Goal: Task Accomplishment & Management: Use online tool/utility

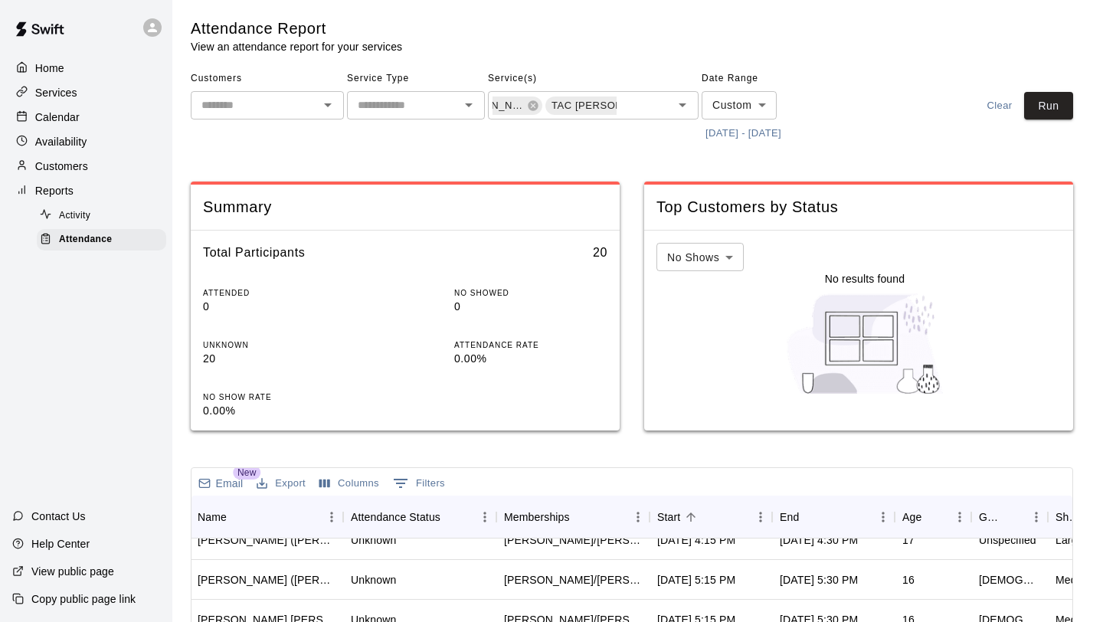
click at [767, 139] on button "[DATE] - [DATE]" at bounding box center [742, 134] width 83 height 24
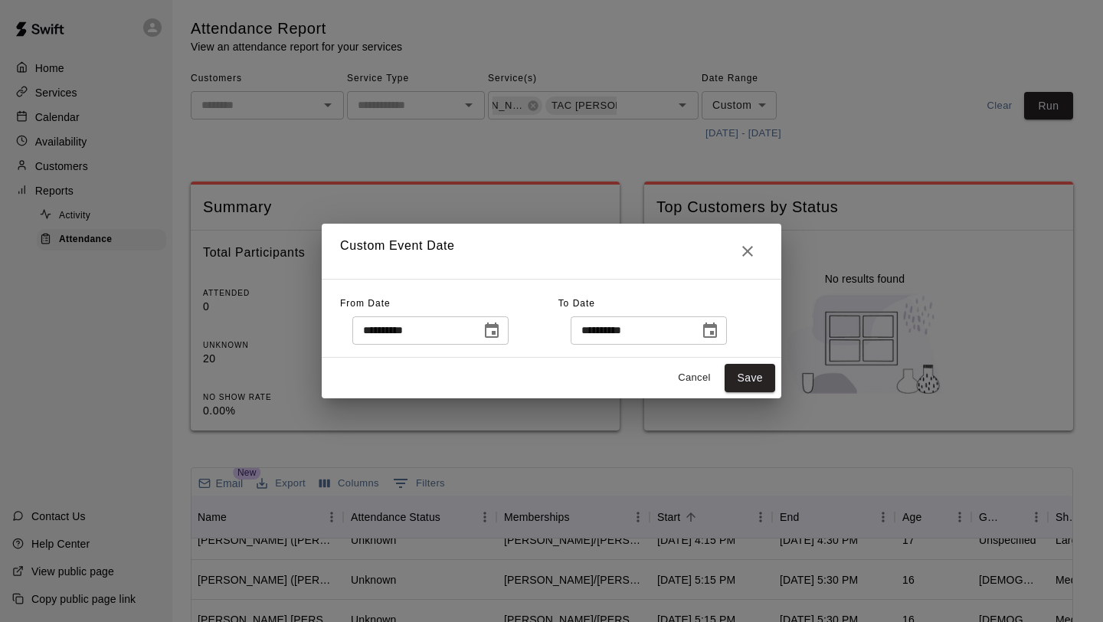
click at [853, 102] on div "**********" at bounding box center [551, 311] width 1103 height 622
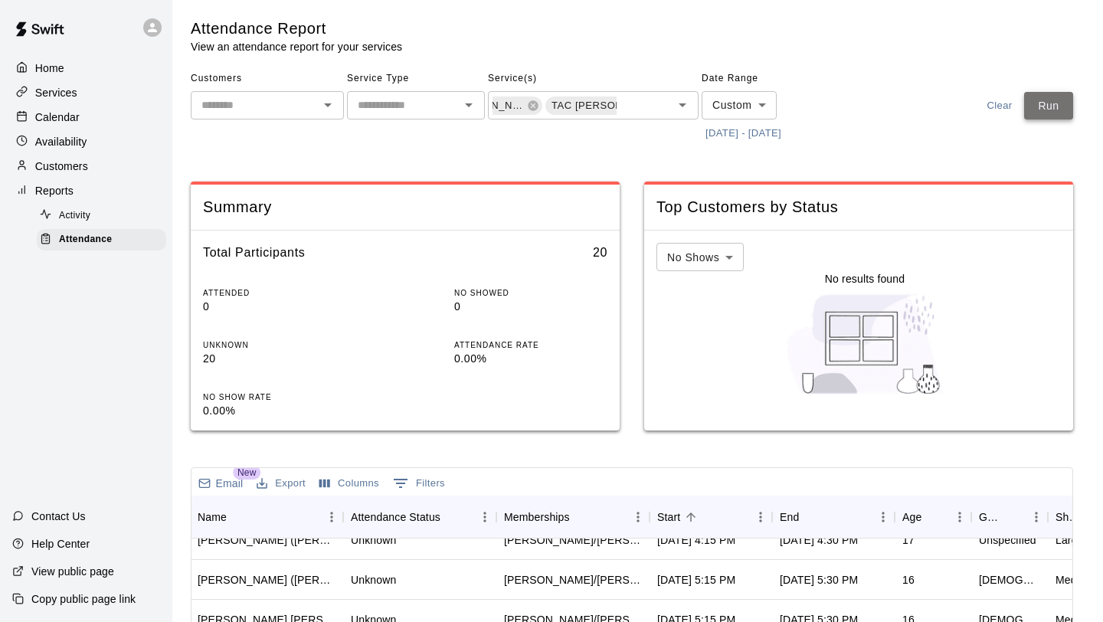
click at [1037, 113] on button "Run" at bounding box center [1048, 106] width 49 height 28
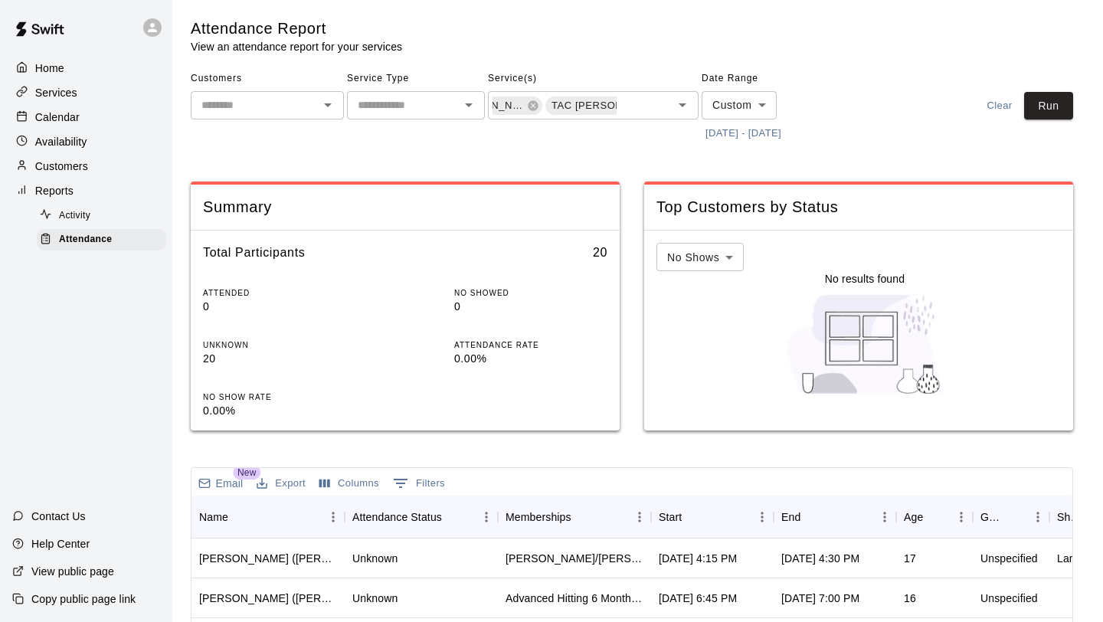
scroll to position [387, 0]
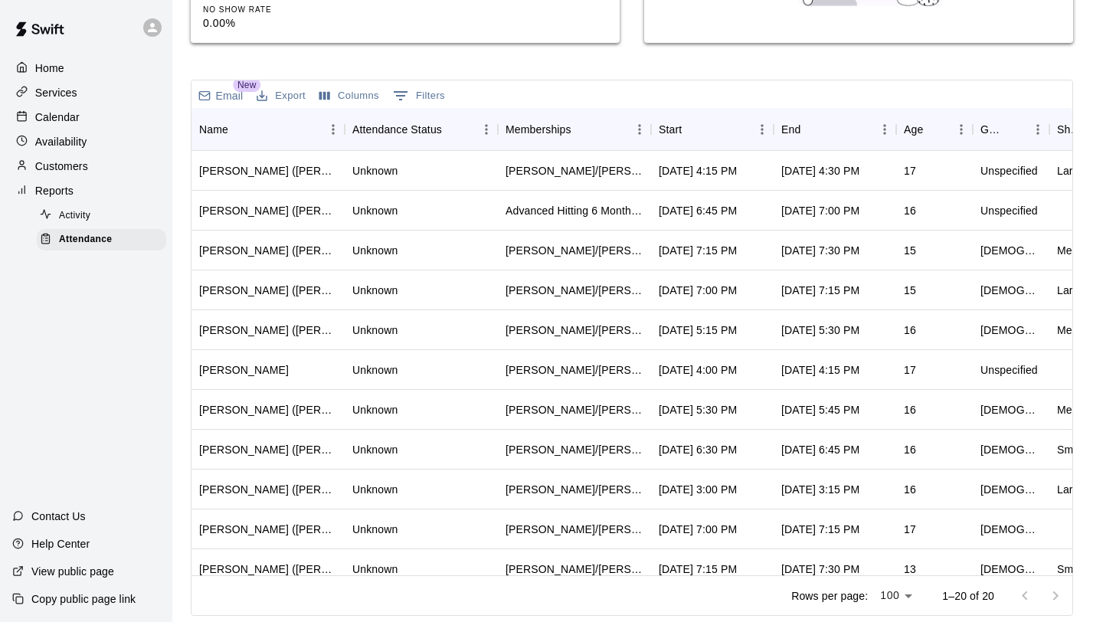
click at [734, 150] on div "Name Attendance Status Memberships Start End Age Gender Shirt Size Phone Email …" at bounding box center [631, 129] width 881 height 43
click at [728, 145] on div "Start" at bounding box center [705, 129] width 92 height 43
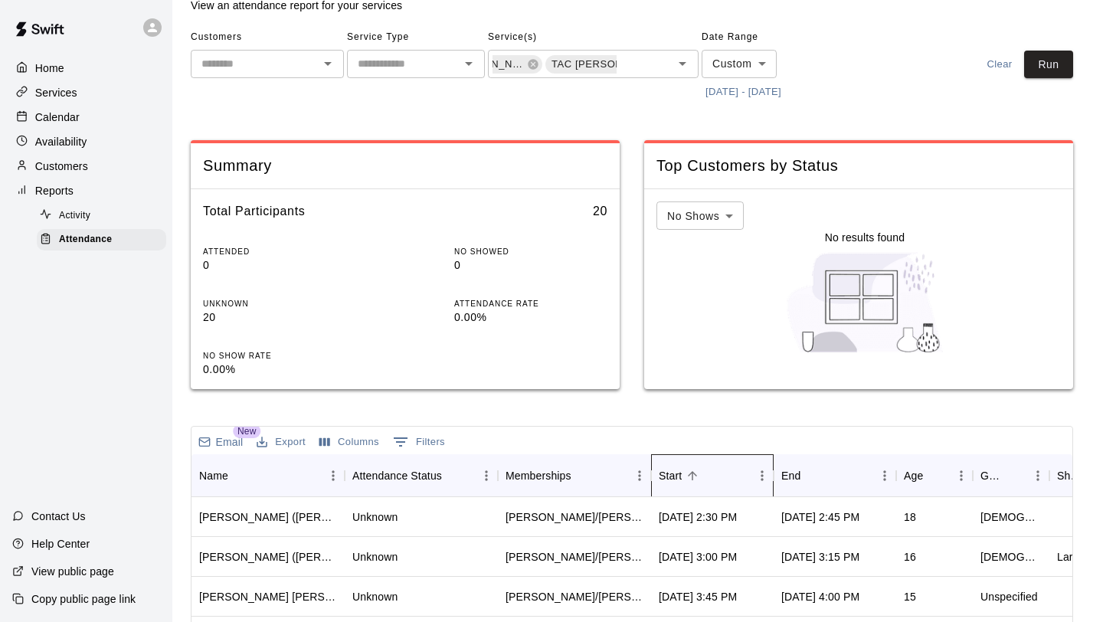
scroll to position [40, 0]
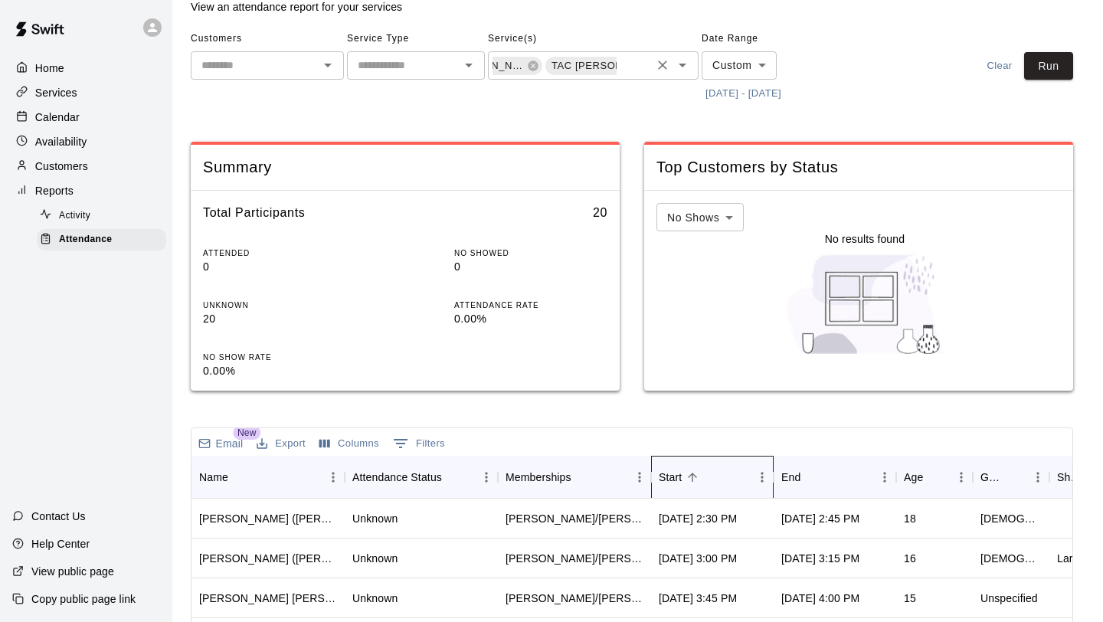
click at [651, 66] on icon at bounding box center [657, 66] width 12 height 12
click at [600, 67] on icon at bounding box center [605, 65] width 10 height 10
click at [681, 67] on icon "Open" at bounding box center [682, 65] width 18 height 18
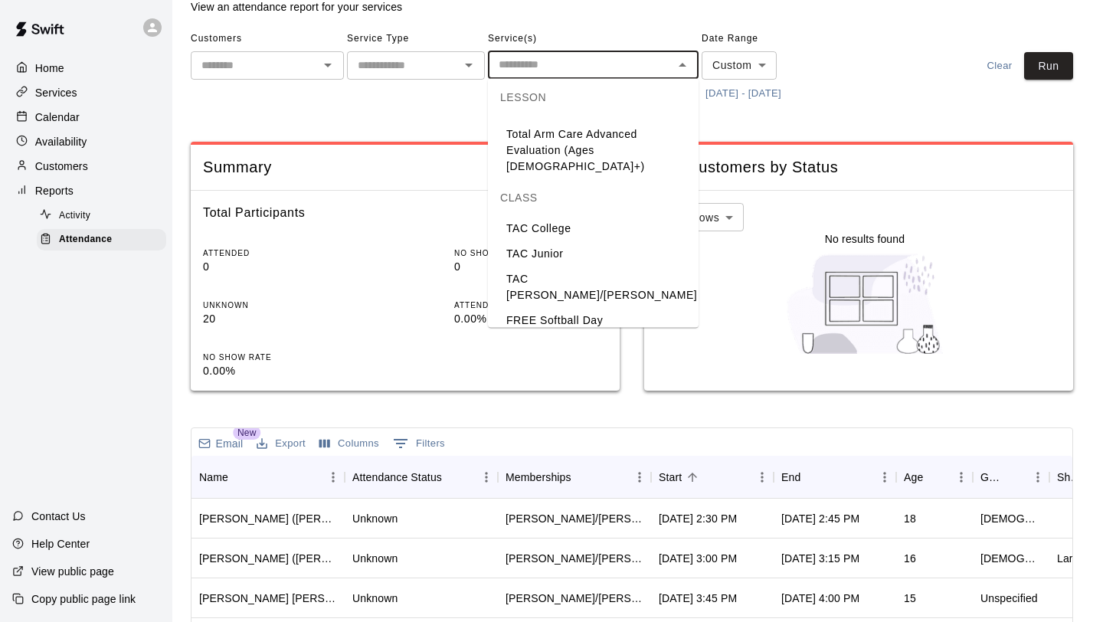
scroll to position [43, 0]
click at [570, 240] on li "TAC Junior" at bounding box center [593, 252] width 211 height 25
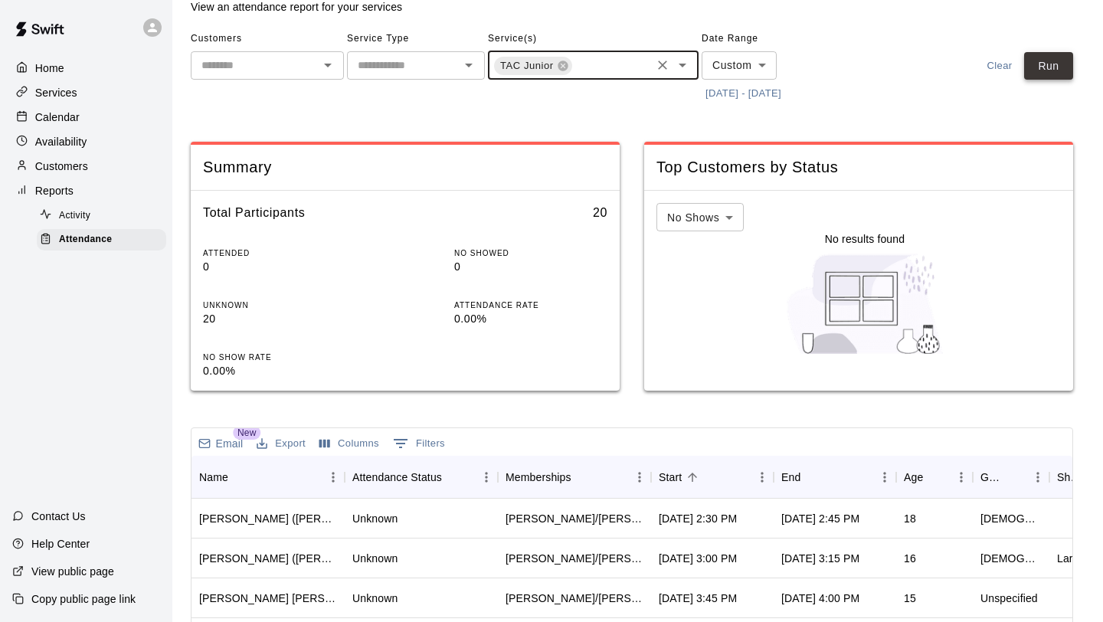
click at [1040, 59] on button "Run" at bounding box center [1048, 66] width 49 height 28
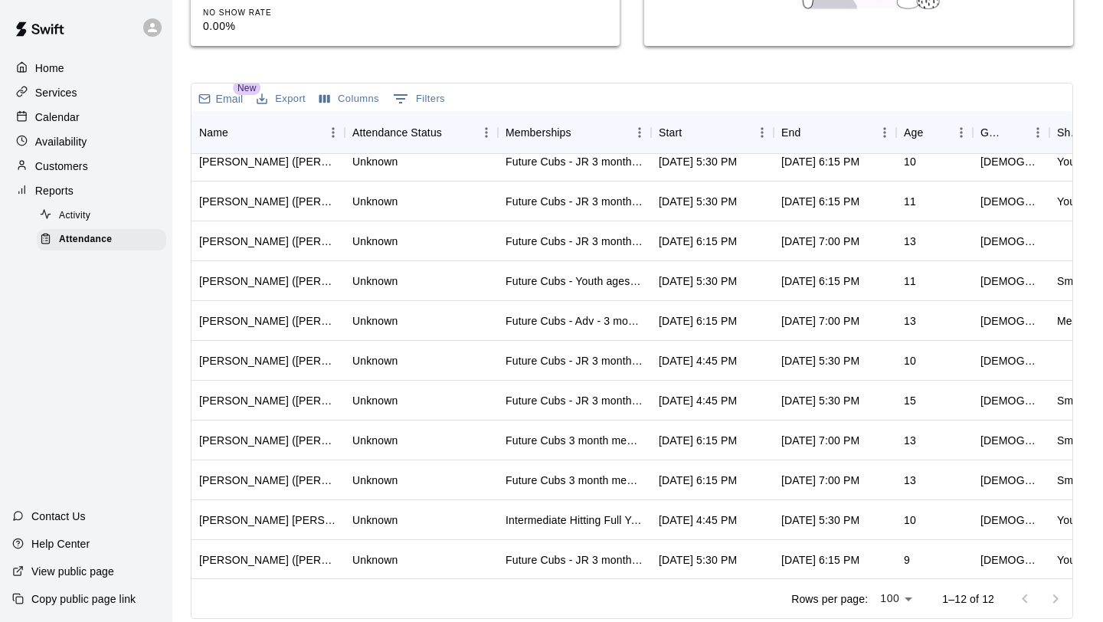
scroll to position [54, 0]
click at [679, 132] on div "Start" at bounding box center [670, 132] width 23 height 43
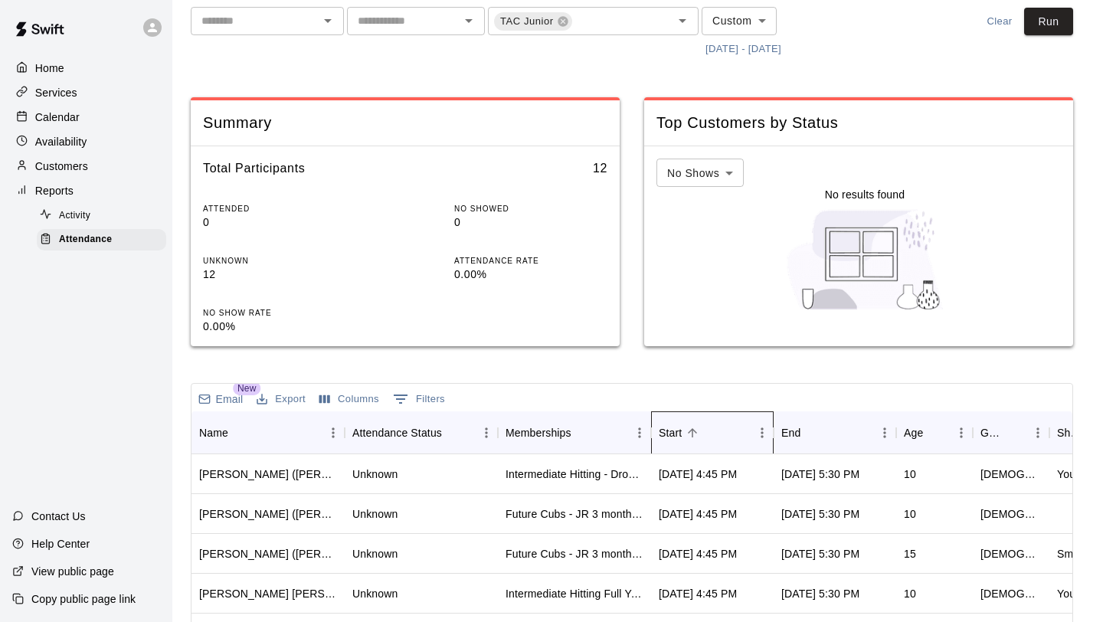
scroll to position [0, 0]
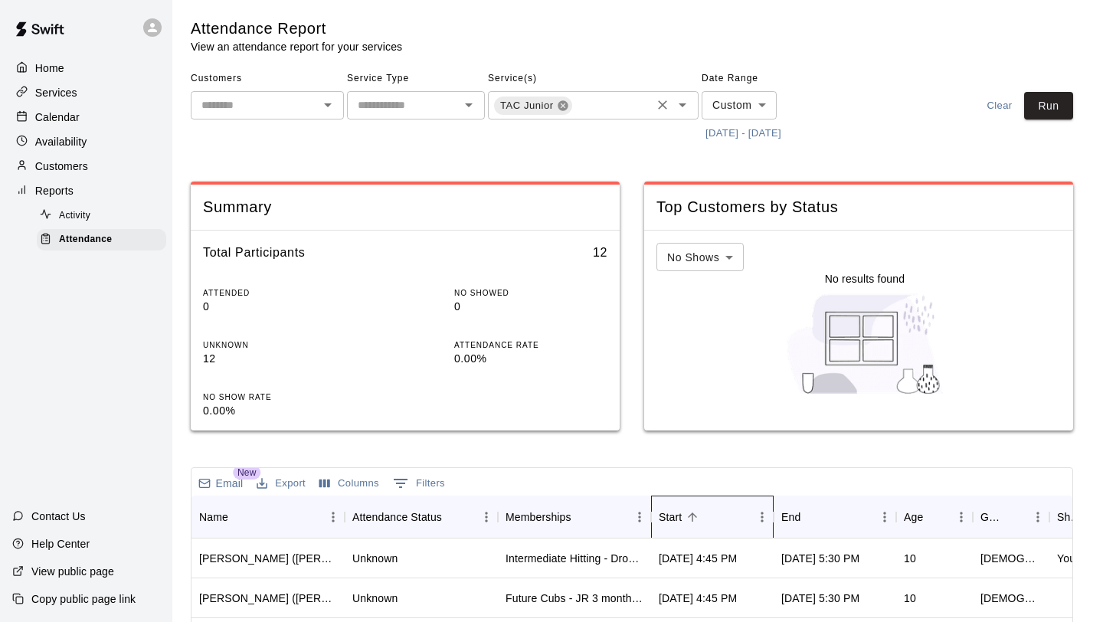
click at [564, 103] on icon at bounding box center [563, 106] width 12 height 12
click at [1027, 93] on button "Run" at bounding box center [1048, 106] width 49 height 28
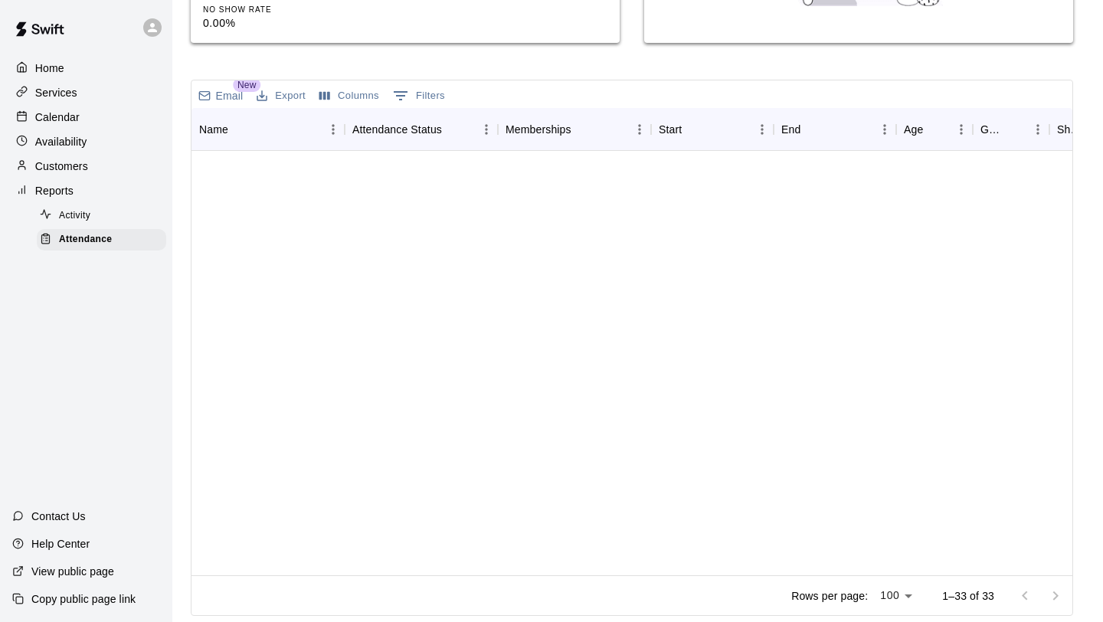
scroll to position [890, 0]
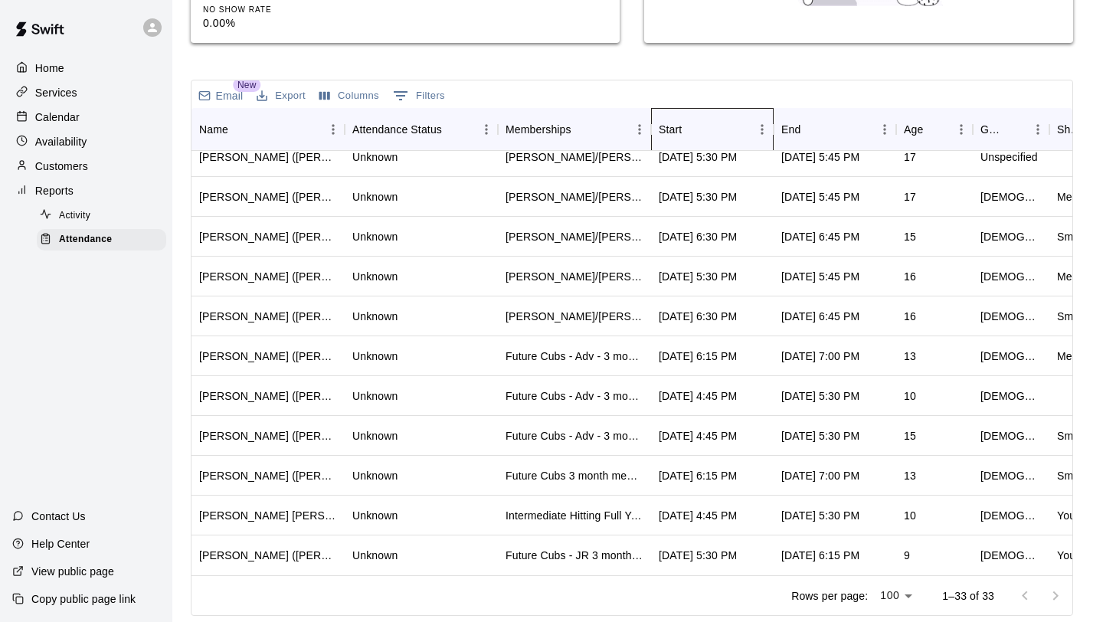
click at [661, 131] on div "Start" at bounding box center [670, 129] width 23 height 43
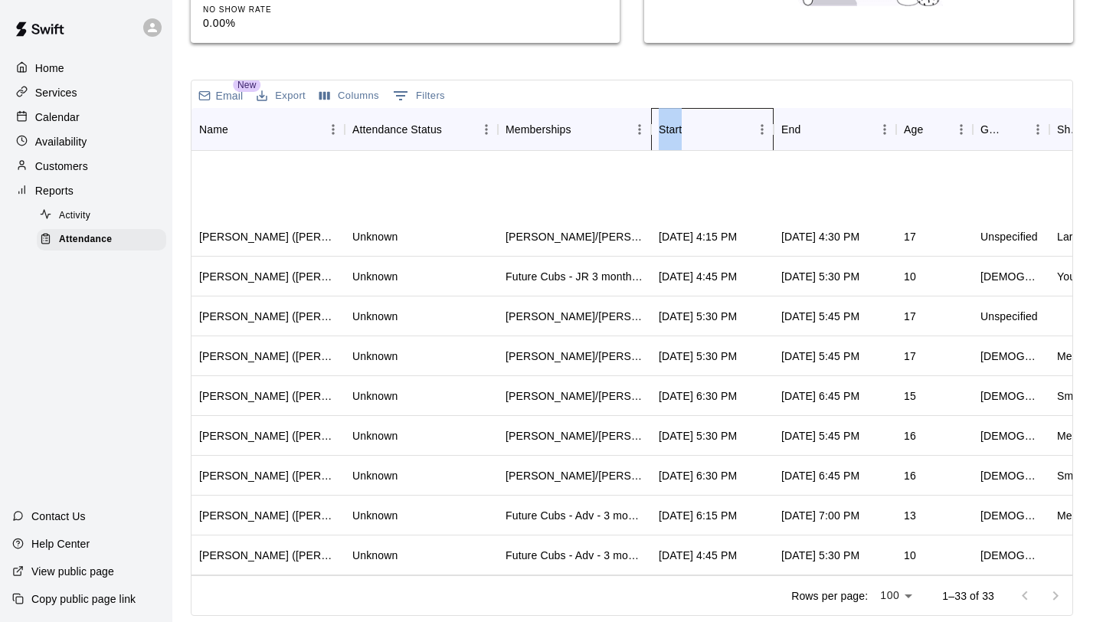
click at [661, 131] on div "Start" at bounding box center [670, 129] width 23 height 43
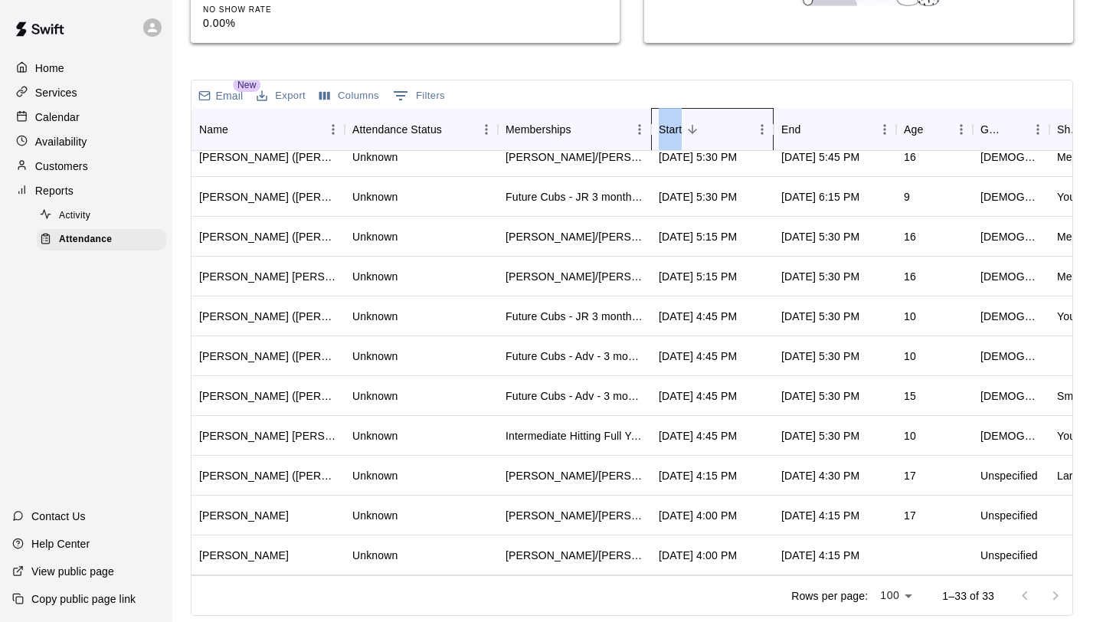
click at [678, 129] on div "Start" at bounding box center [670, 129] width 23 height 43
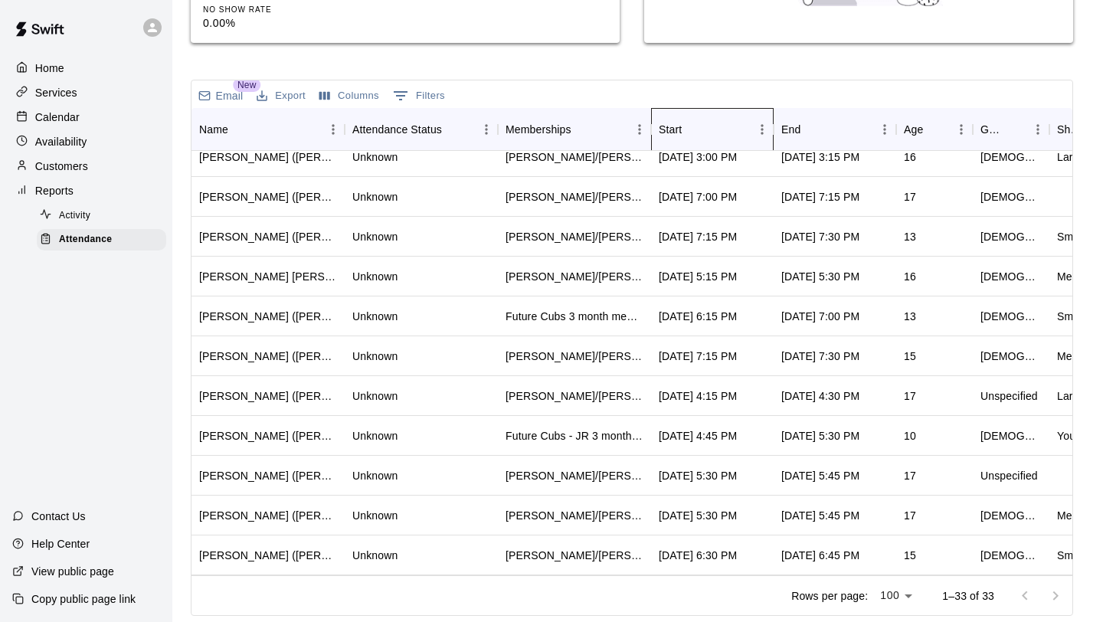
scroll to position [890, 0]
click at [690, 123] on icon "Sort" at bounding box center [692, 130] width 14 height 14
